Goal: Ask a question

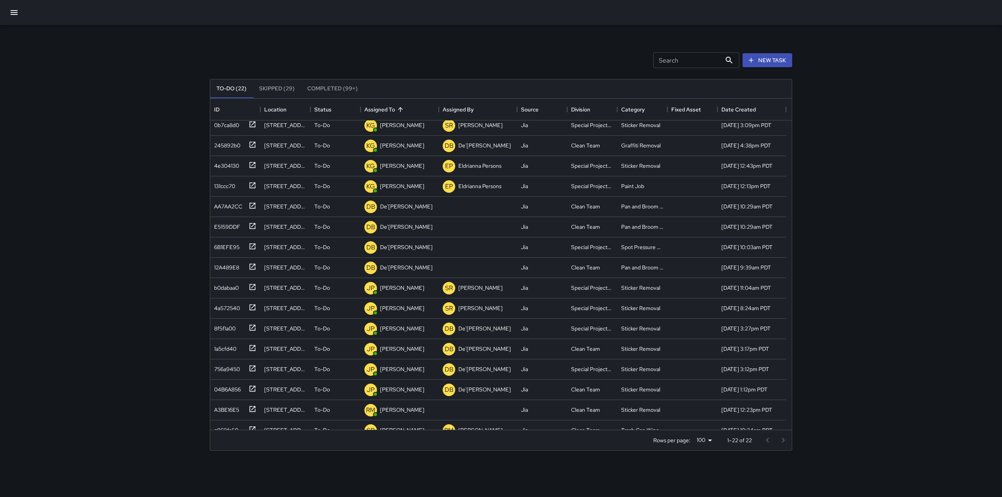
scroll to position [68, 0]
click at [477, 206] on div at bounding box center [478, 205] width 78 height 20
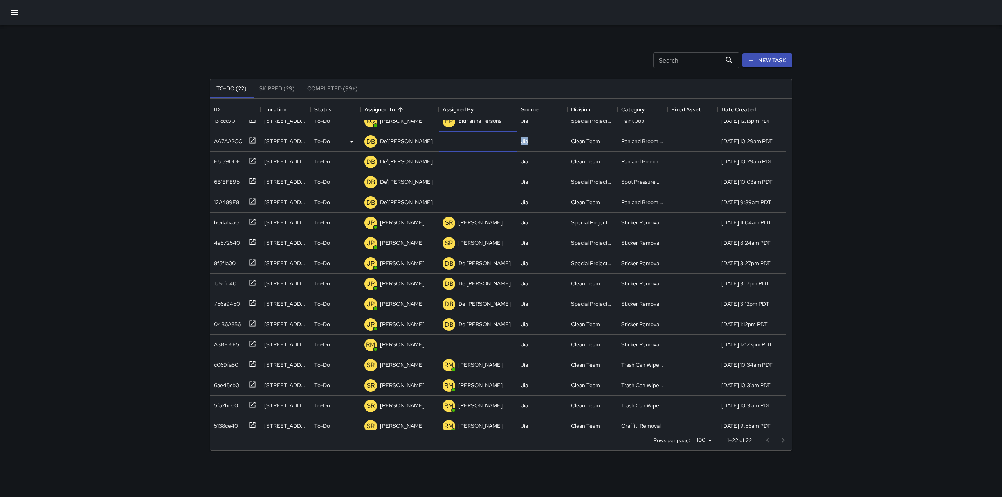
scroll to position [138, 0]
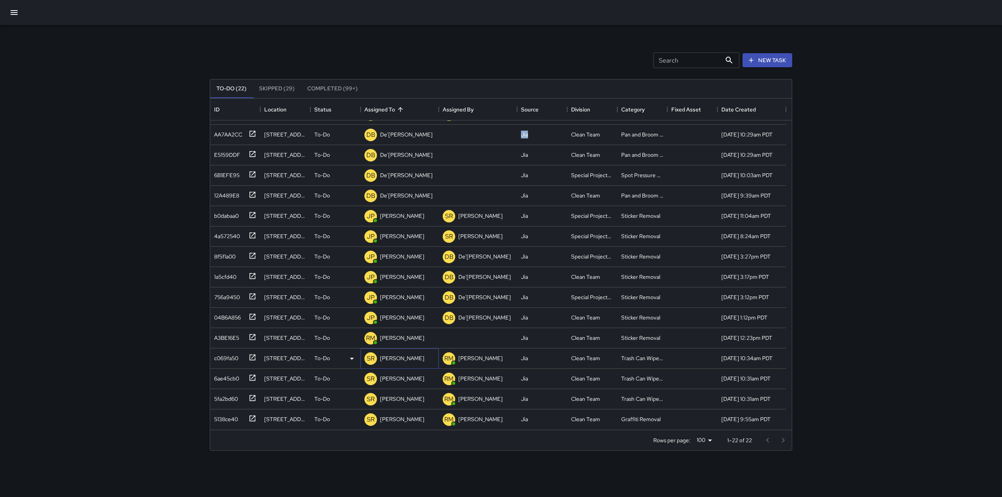
drag, startPoint x: 375, startPoint y: 367, endPoint x: 419, endPoint y: 362, distance: 43.7
click at [419, 362] on div "SR [PERSON_NAME]" at bounding box center [399, 359] width 78 height 20
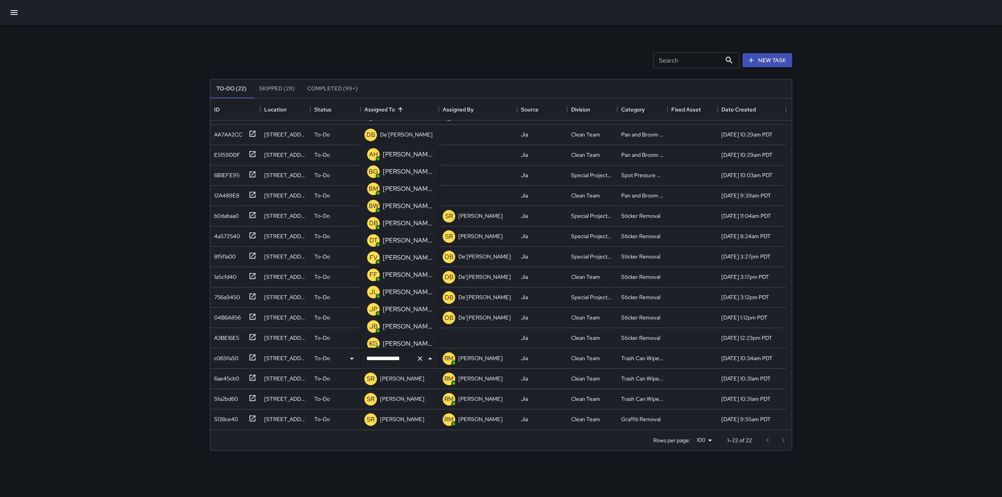
scroll to position [521, 0]
click at [478, 340] on div at bounding box center [478, 338] width 78 height 20
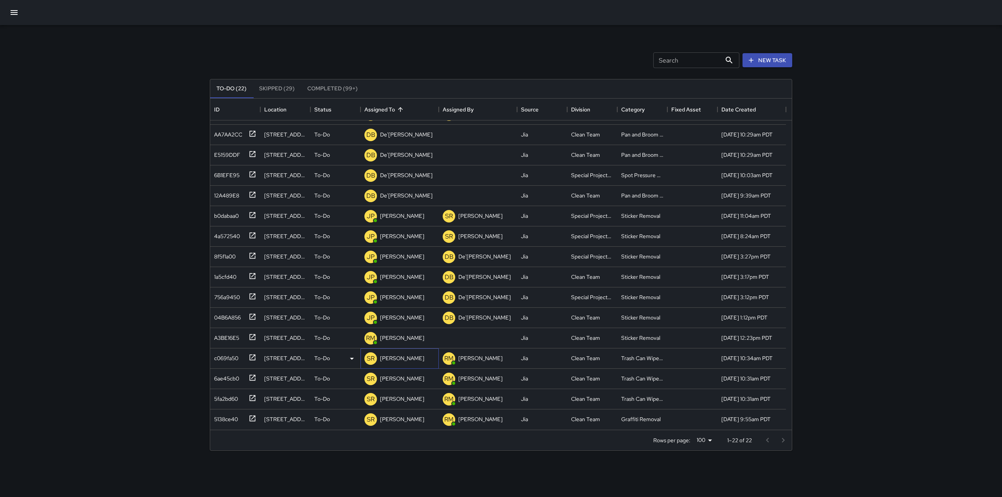
click at [411, 359] on p "[PERSON_NAME]" at bounding box center [402, 358] width 44 height 8
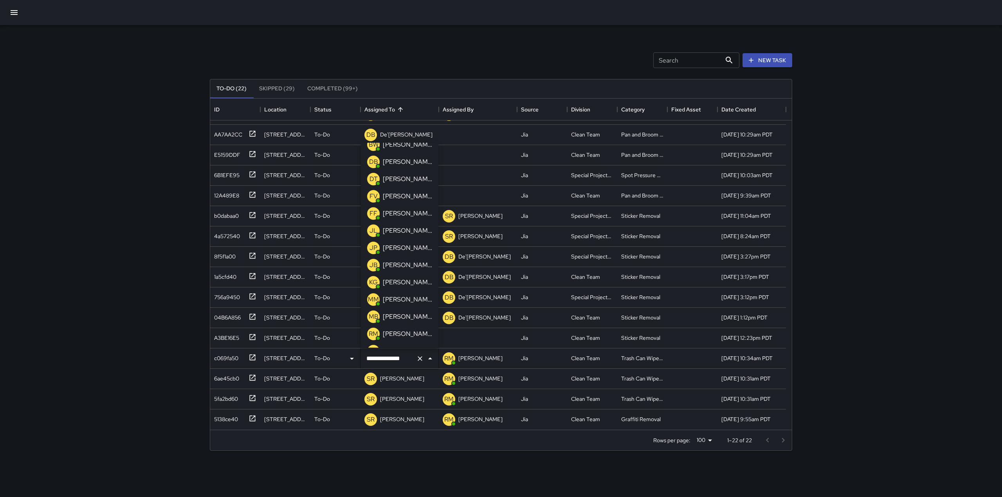
scroll to position [62, 0]
click at [396, 278] on p "[PERSON_NAME]" at bounding box center [407, 281] width 49 height 9
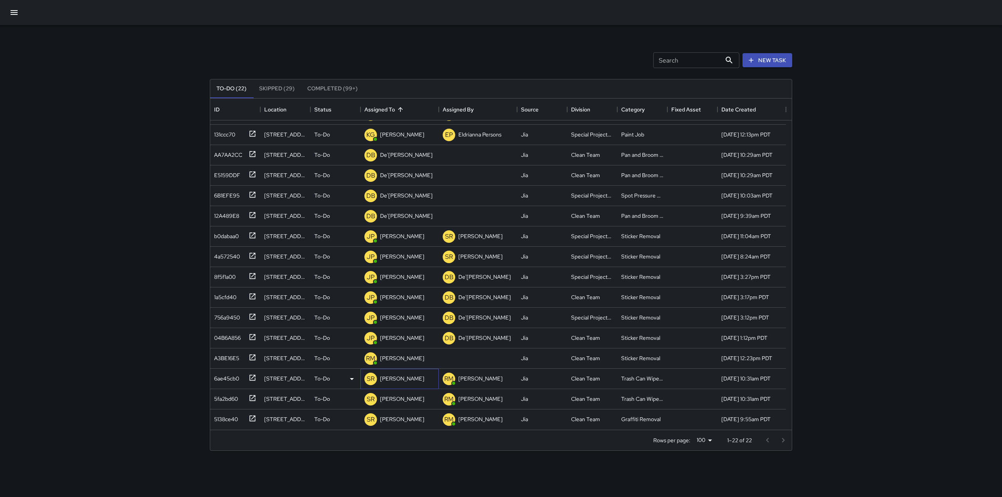
click at [399, 376] on p "[PERSON_NAME]" at bounding box center [402, 379] width 44 height 8
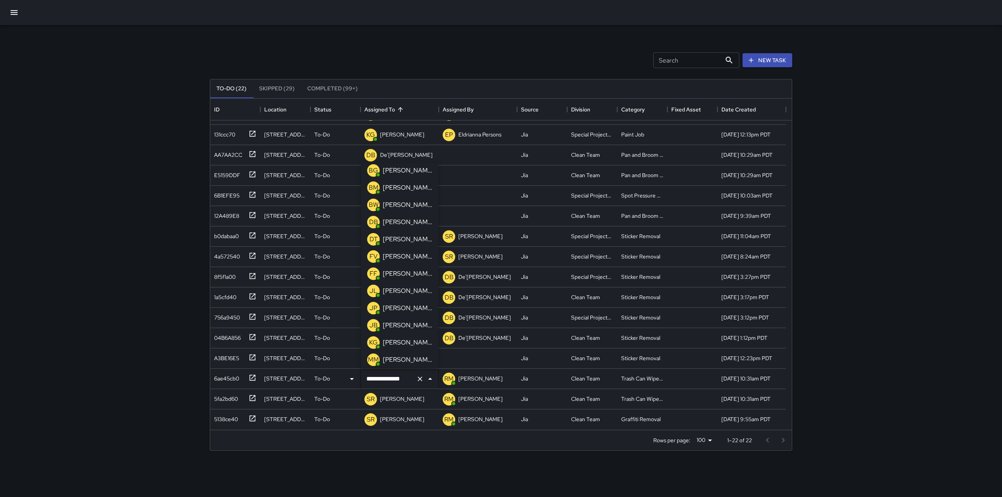
scroll to position [23, 0]
click at [400, 338] on p "[PERSON_NAME]" at bounding box center [407, 341] width 49 height 9
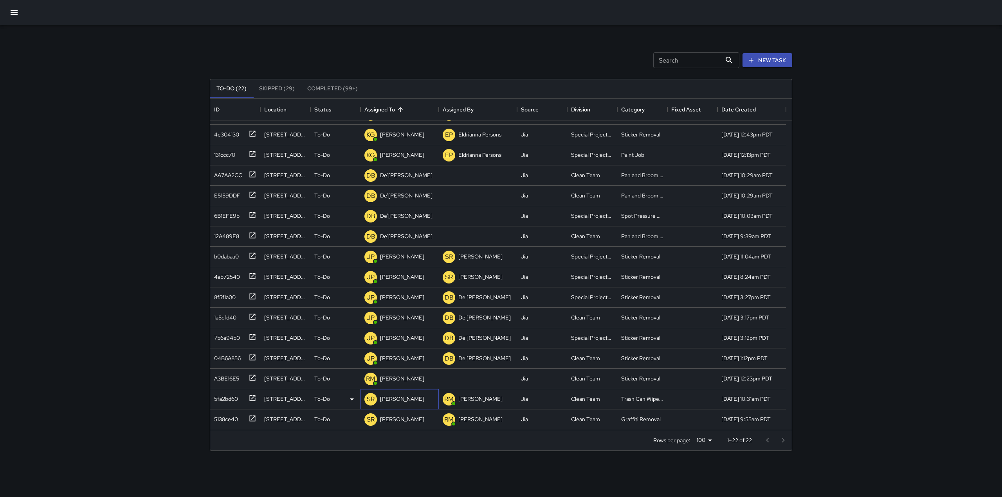
click at [388, 401] on p "[PERSON_NAME]" at bounding box center [402, 399] width 44 height 8
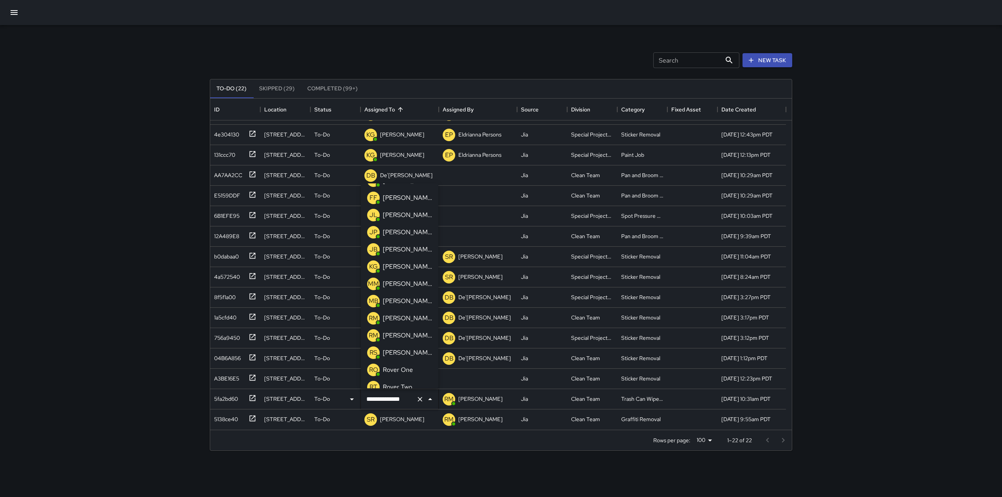
scroll to position [117, 0]
click at [397, 236] on p "[PERSON_NAME]" at bounding box center [407, 232] width 49 height 9
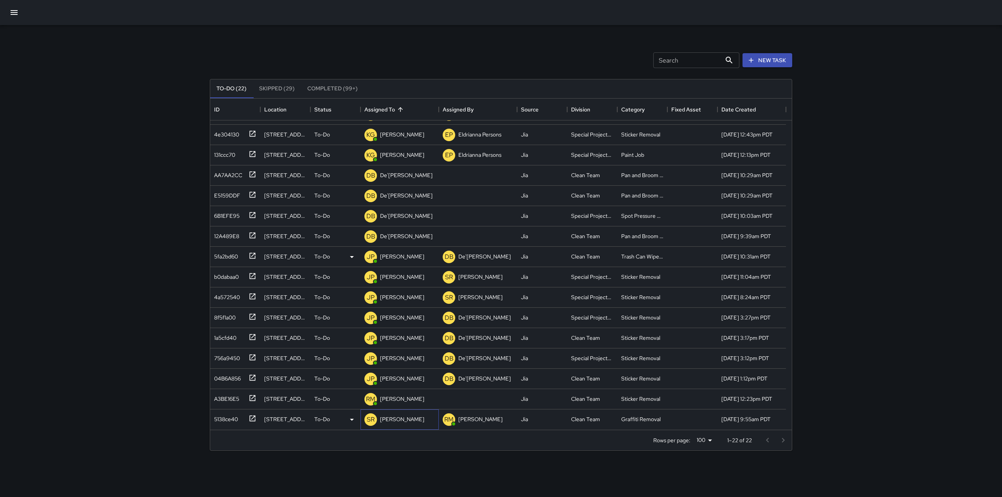
click at [398, 415] on div "[PERSON_NAME]" at bounding box center [401, 419] width 47 height 11
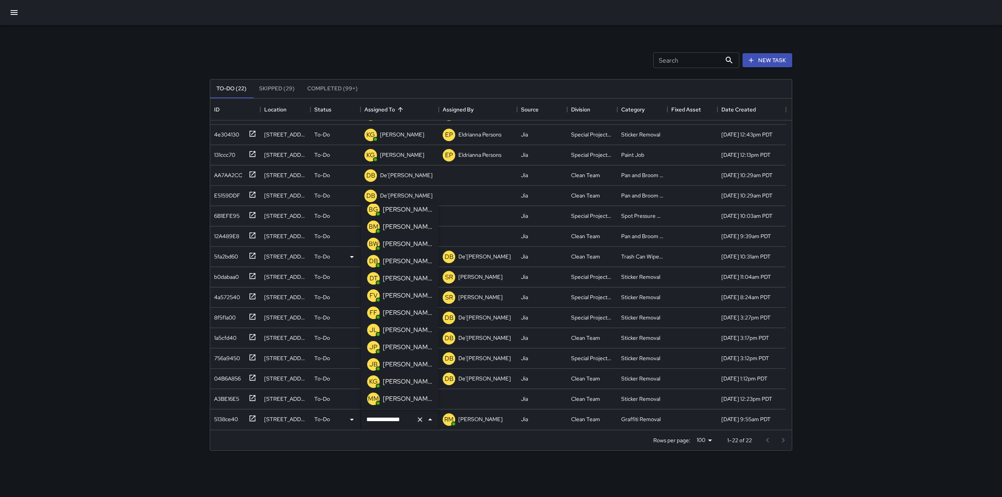
scroll to position [0, 0]
click at [387, 403] on p "[PERSON_NAME]" at bounding box center [407, 404] width 49 height 9
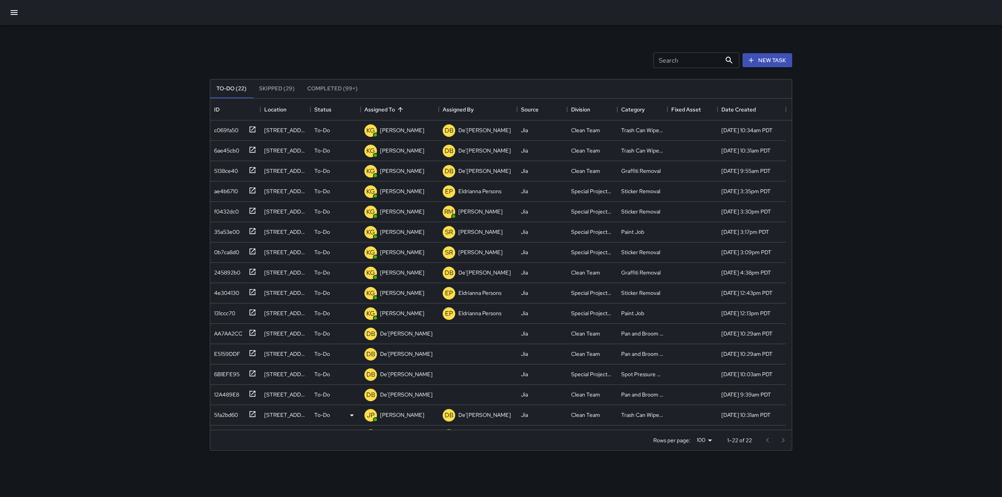
click at [633, 45] on div "Search Search New Task" at bounding box center [500, 60] width 585 height 41
